Goal: Navigation & Orientation: Find specific page/section

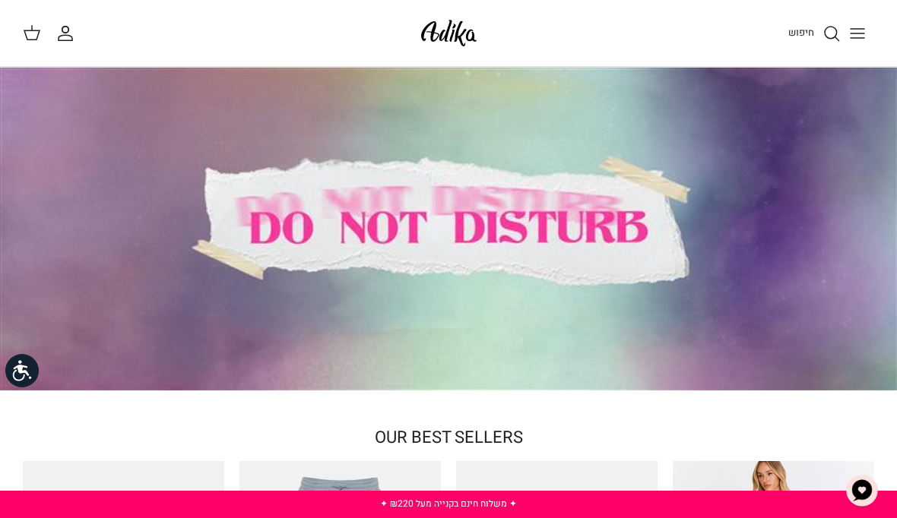
click at [805, 25] on span "חיפוש" at bounding box center [801, 32] width 26 height 14
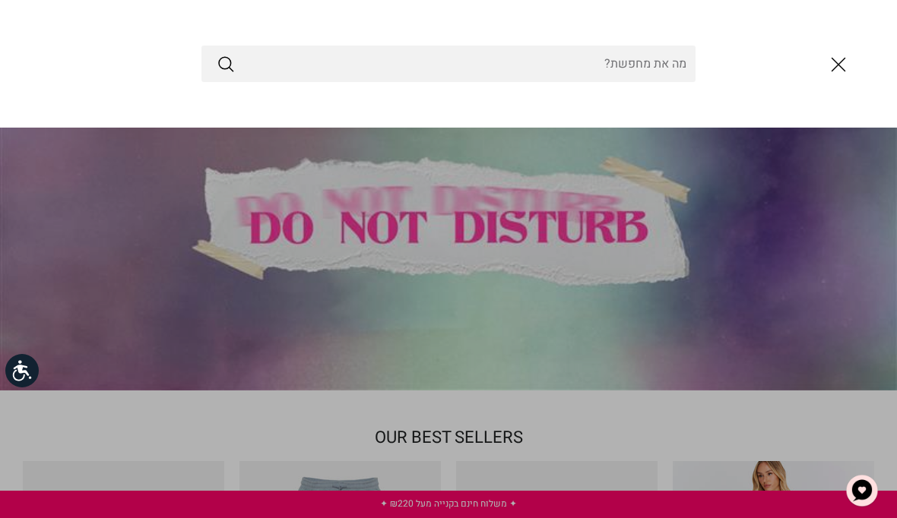
click at [847, 63] on icon "סגור" at bounding box center [838, 65] width 26 height 26
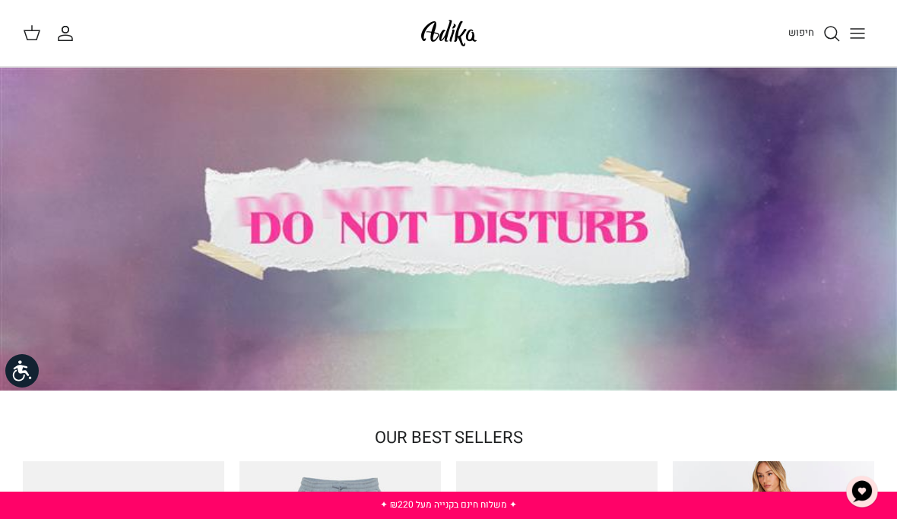
click at [863, 33] on line "Toggle menu" at bounding box center [857, 33] width 14 height 0
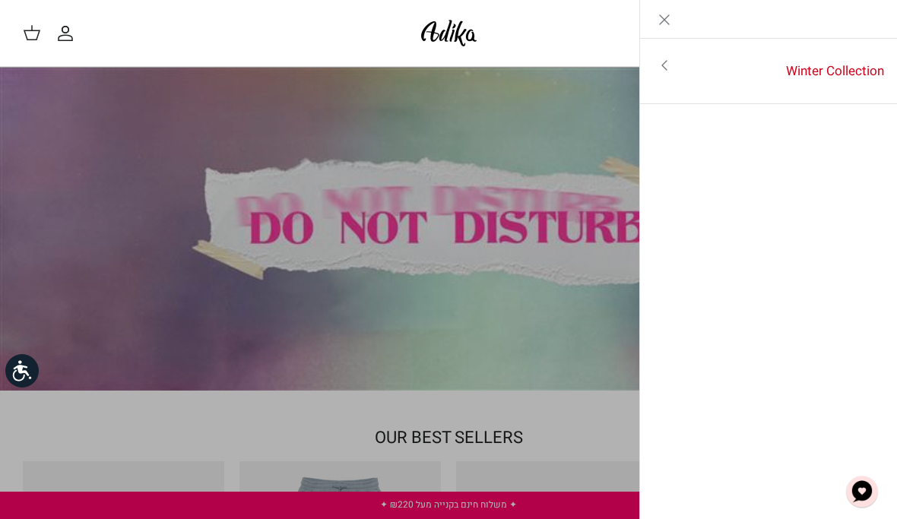
click at [660, 11] on icon "Close" at bounding box center [664, 20] width 18 height 18
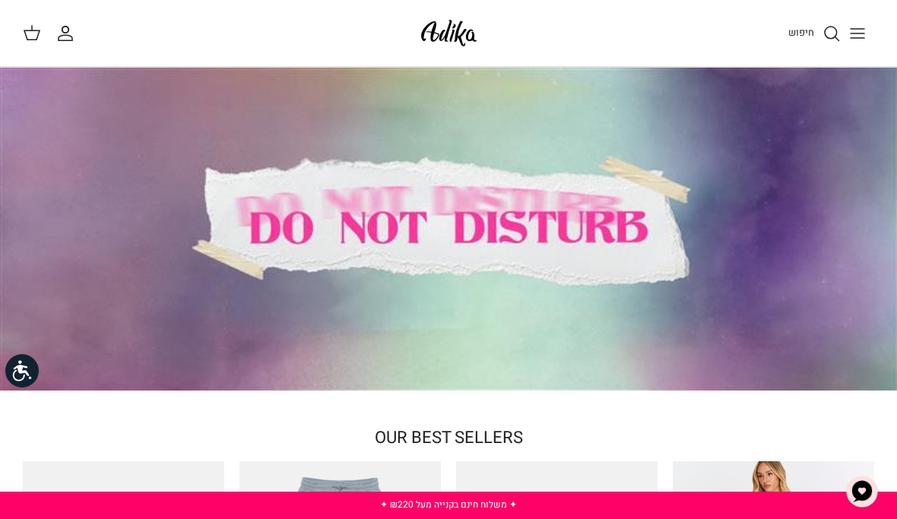
click at [35, 31] on icon at bounding box center [32, 33] width 18 height 18
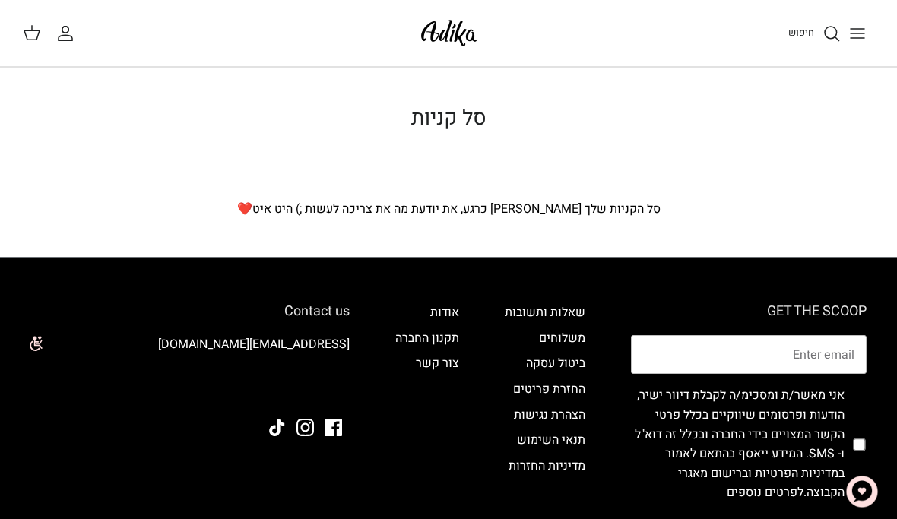
click at [79, 27] on link "החשבון שלי" at bounding box center [68, 33] width 24 height 18
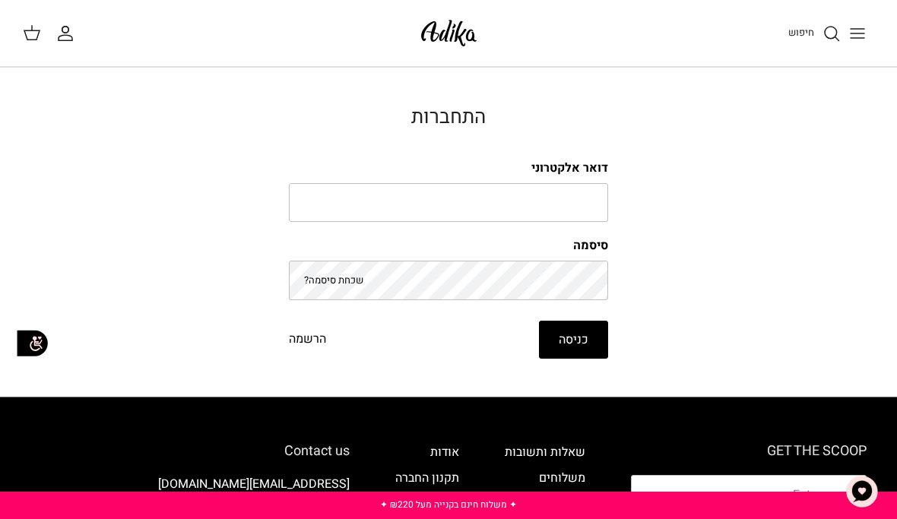
click at [461, 49] on img at bounding box center [448, 33] width 65 height 36
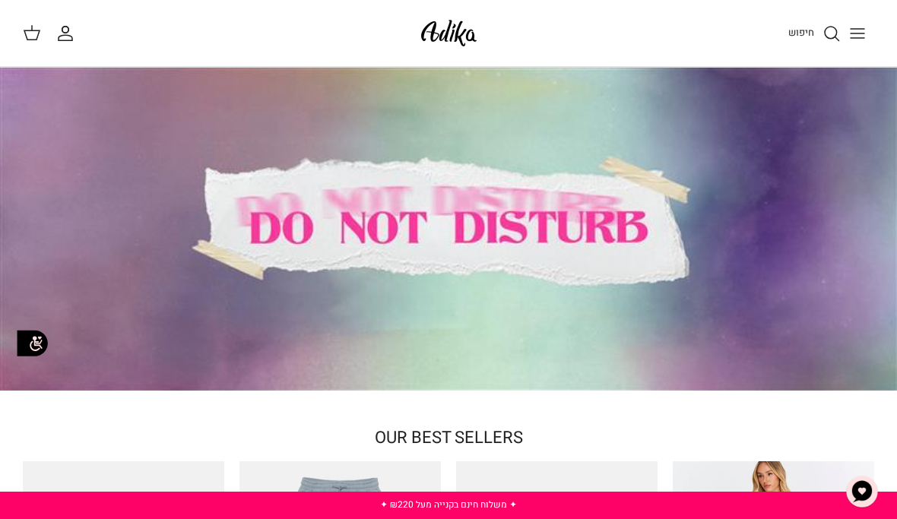
click at [859, 27] on icon "Toggle menu" at bounding box center [857, 33] width 18 height 18
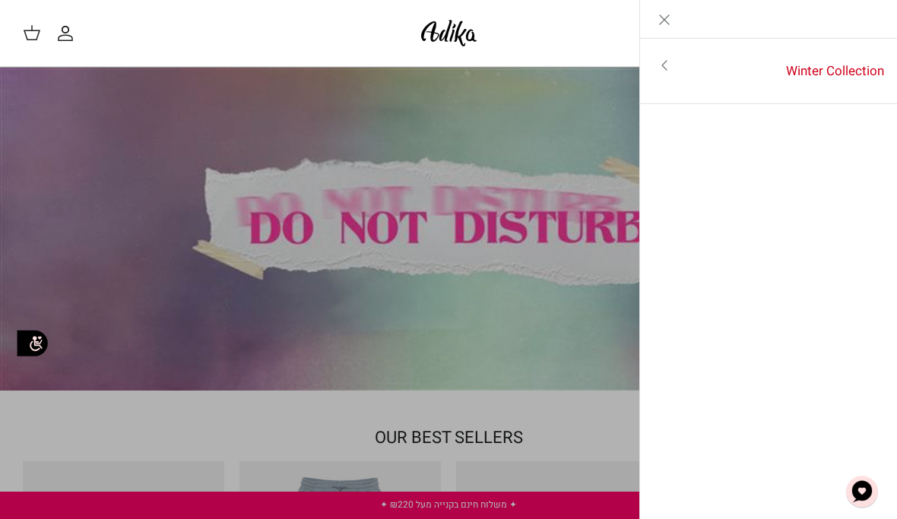
click at [652, 48] on link "Toggle menu" at bounding box center [664, 65] width 49 height 35
click at [656, 18] on icon "Close" at bounding box center [664, 20] width 18 height 18
